Goal: Task Accomplishment & Management: Use online tool/utility

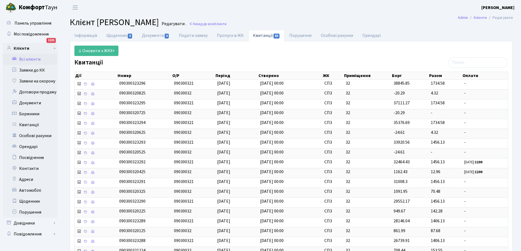
select select "25"
click at [32, 69] on link "Заявки до КК" at bounding box center [30, 70] width 55 height 11
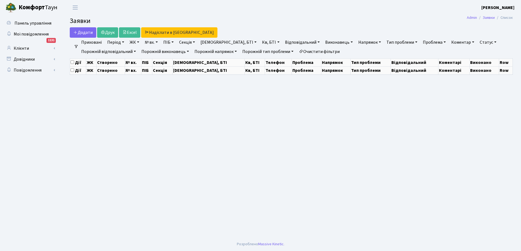
select select "25"
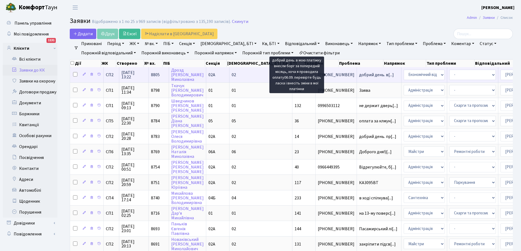
click at [359, 74] on span "добрий день. в[...]" at bounding box center [376, 75] width 35 height 6
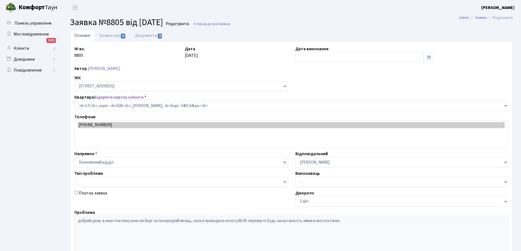
select select "20267"
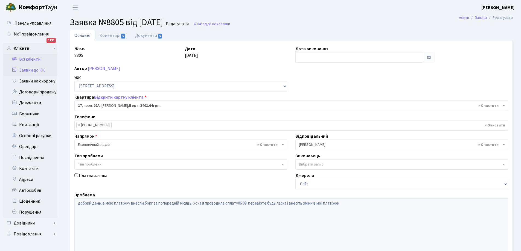
click at [33, 59] on link "Всі клієнти" at bounding box center [30, 59] width 55 height 11
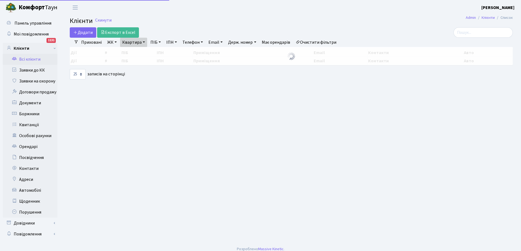
select select "25"
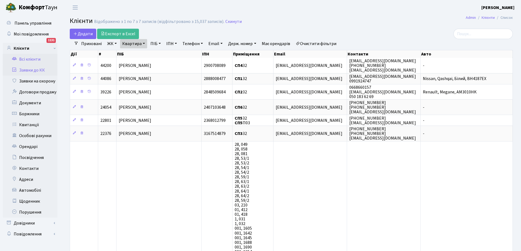
click at [32, 69] on link "Заявки до КК" at bounding box center [30, 70] width 55 height 11
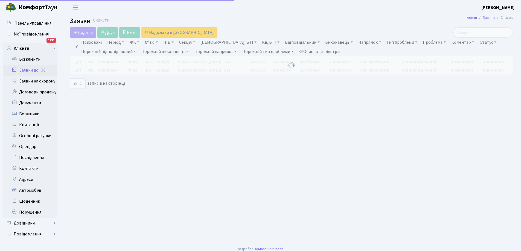
select select "25"
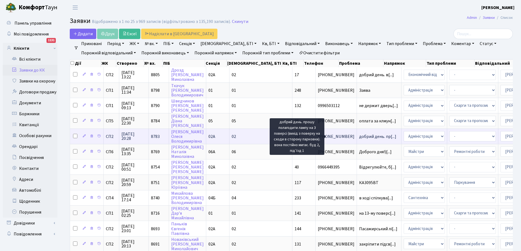
click at [359, 139] on span "добрий день. пр[...]" at bounding box center [377, 137] width 37 height 6
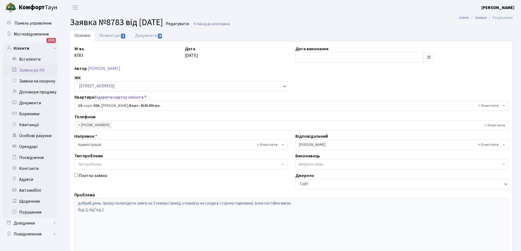
select select "20264"
click at [102, 36] on link "Коментарі 1" at bounding box center [113, 35] width 36 height 11
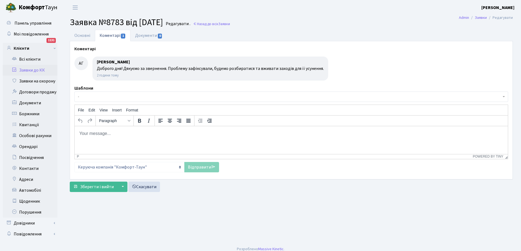
click at [36, 70] on link "Заявки до КК" at bounding box center [30, 70] width 55 height 11
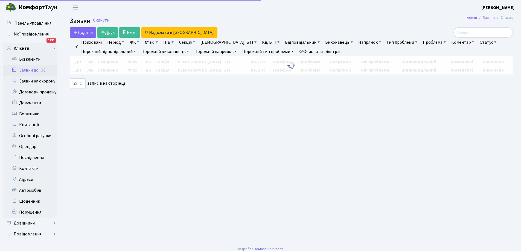
select select "25"
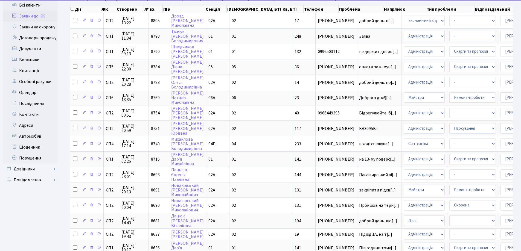
scroll to position [55, 0]
